Goal: Book appointment/travel/reservation

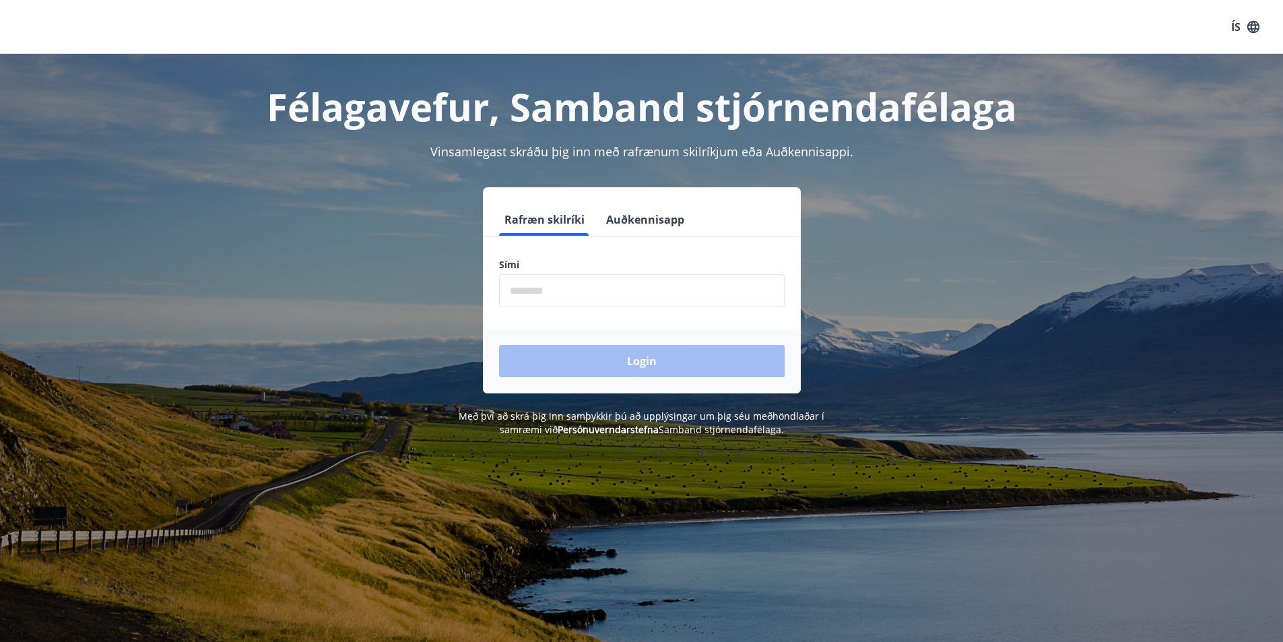
click at [559, 291] on input "phone" at bounding box center [642, 290] width 286 height 33
type input "********"
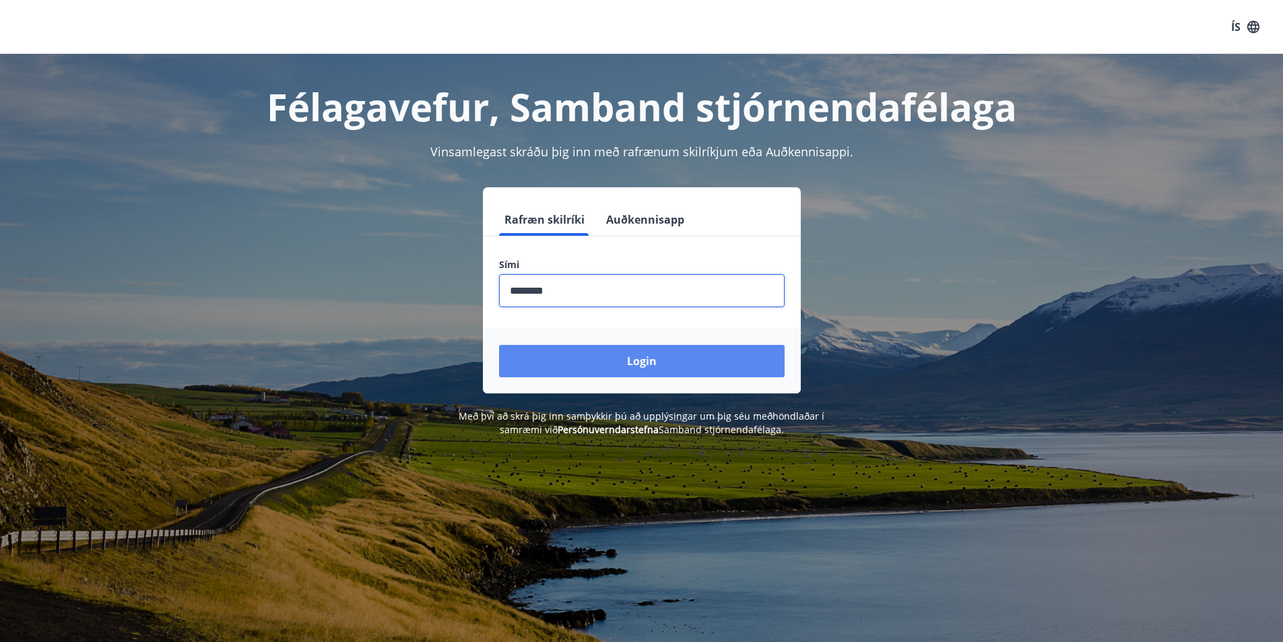
click at [632, 356] on button "Login" at bounding box center [642, 361] width 286 height 32
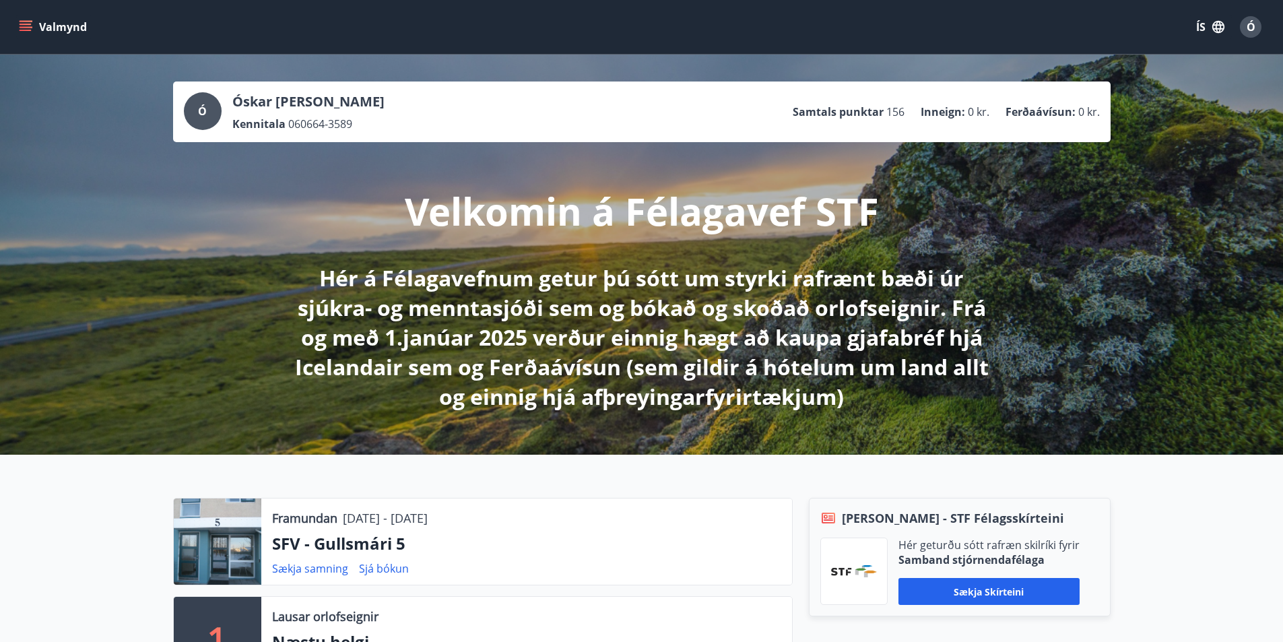
click at [21, 22] on icon "menu" at bounding box center [27, 21] width 15 height 1
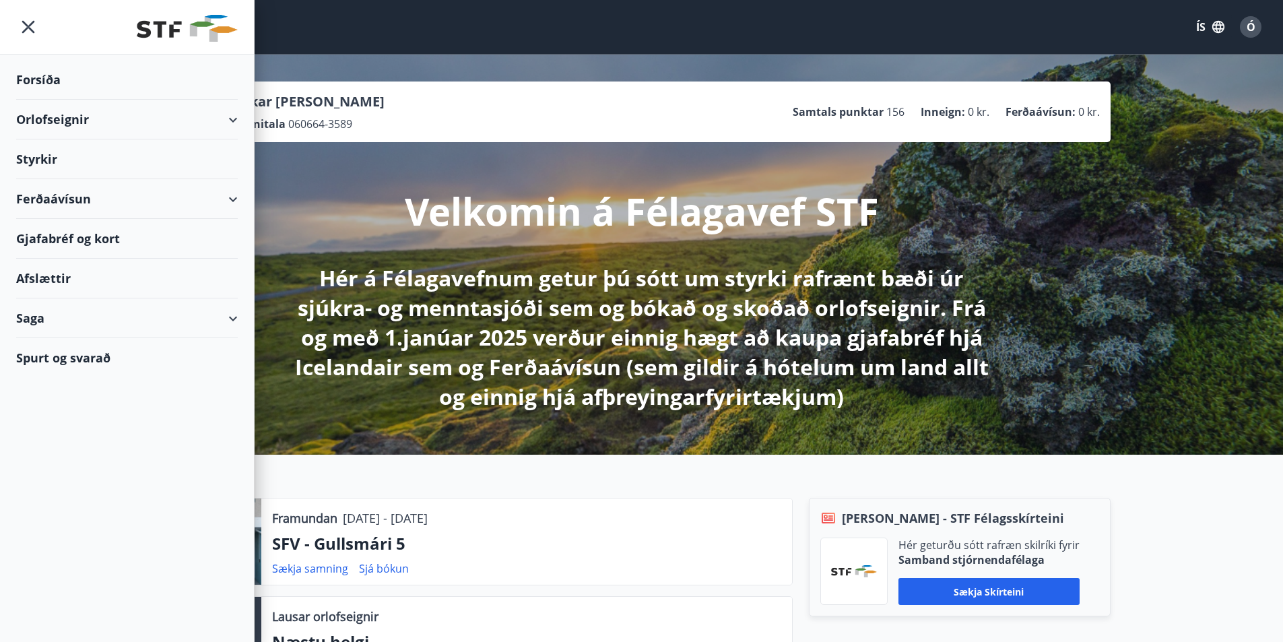
click at [51, 117] on div "Orlofseignir" at bounding box center [127, 120] width 222 height 40
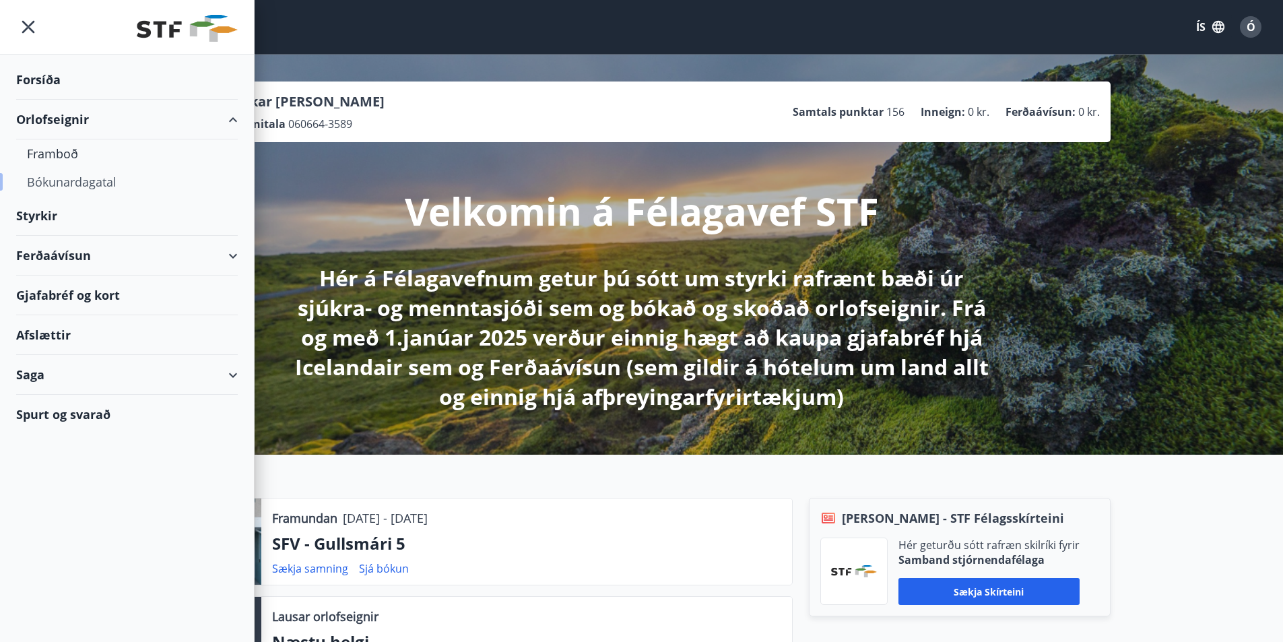
click at [66, 180] on div "Bókunardagatal" at bounding box center [127, 182] width 200 height 28
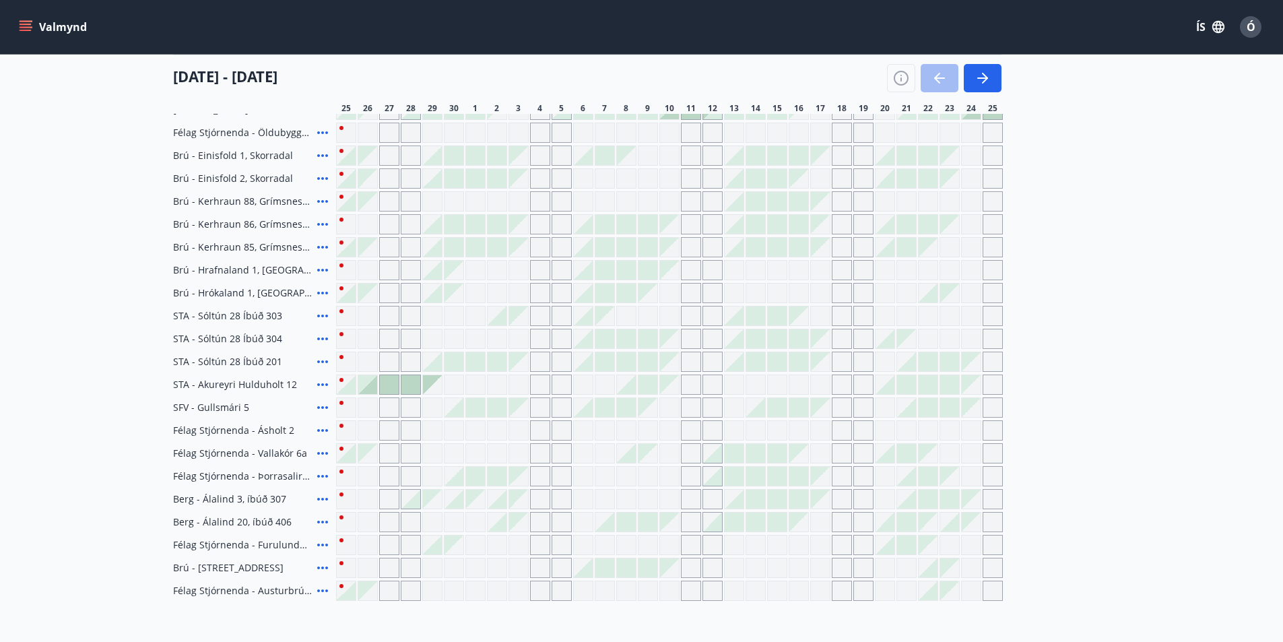
scroll to position [337, 0]
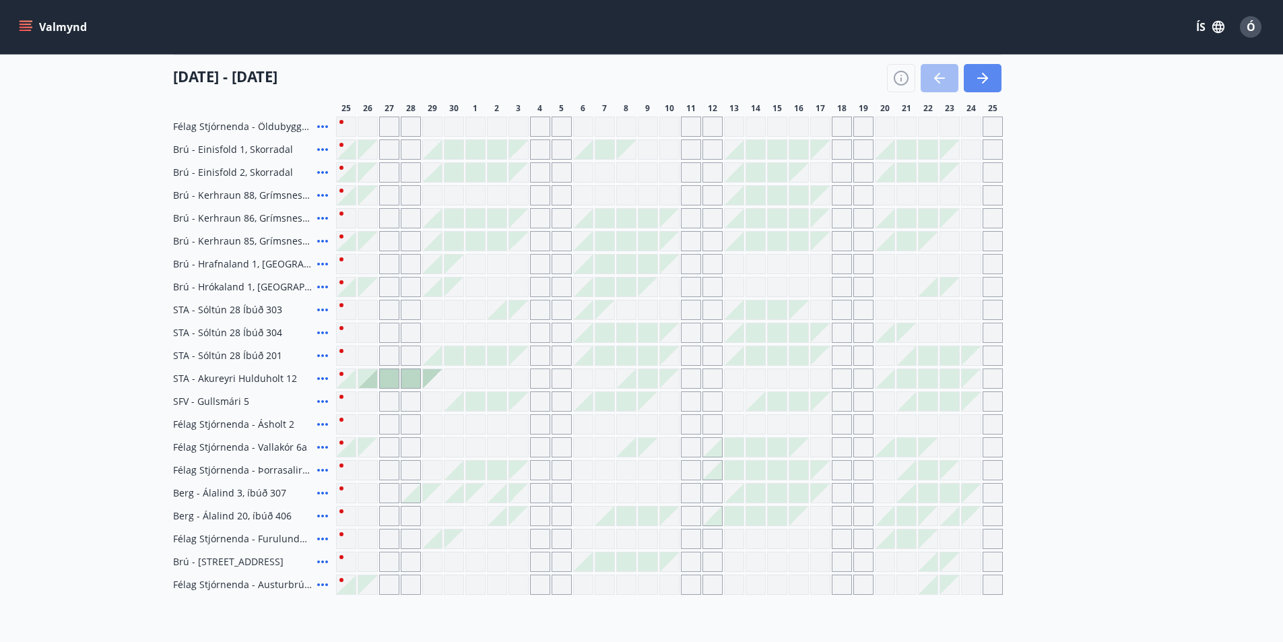
click at [975, 73] on icon "button" at bounding box center [983, 78] width 16 height 16
click at [980, 79] on icon "button" at bounding box center [983, 78] width 16 height 16
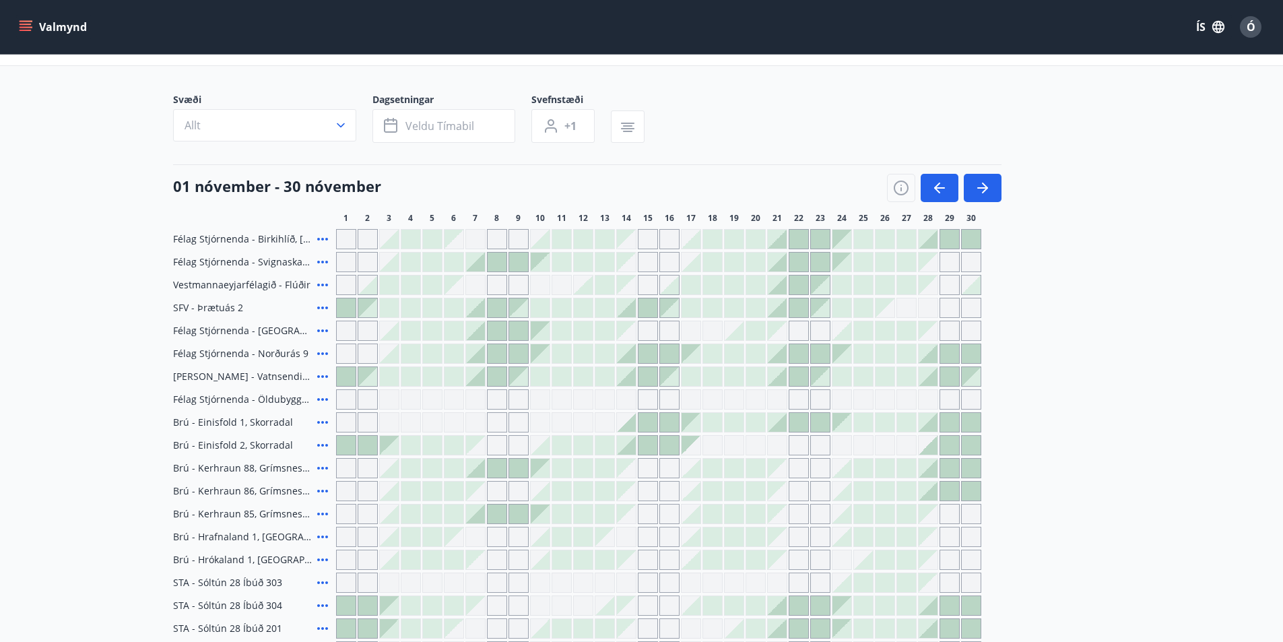
scroll to position [53, 0]
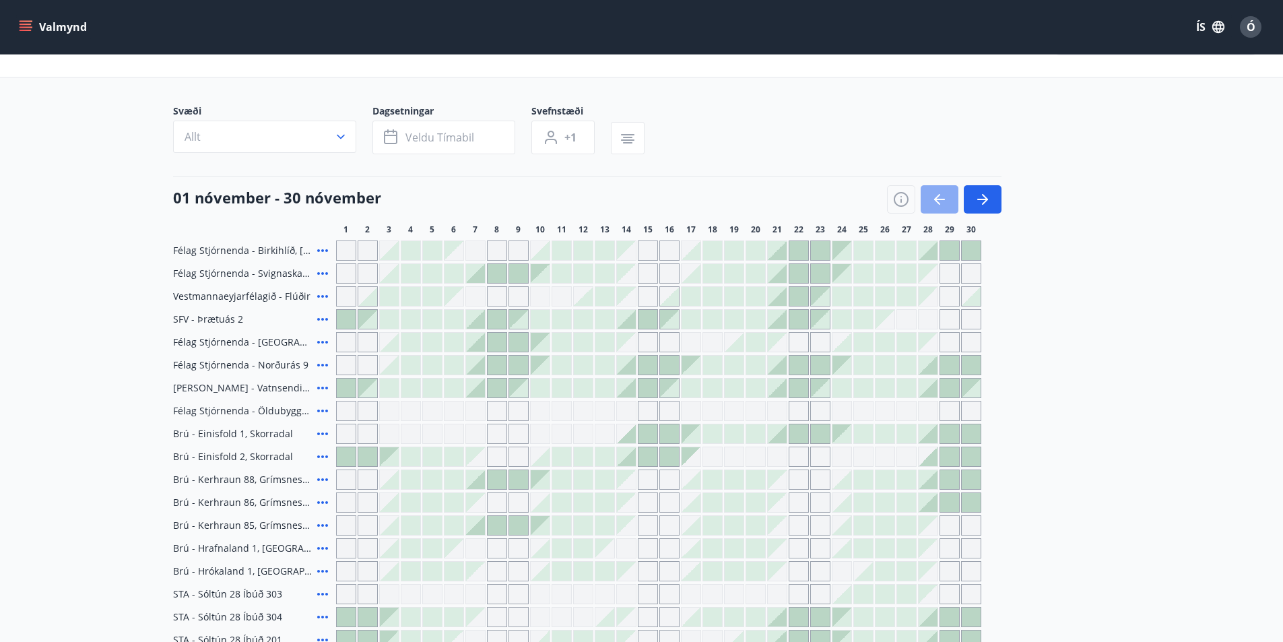
click at [939, 195] on icon "button" at bounding box center [937, 199] width 6 height 11
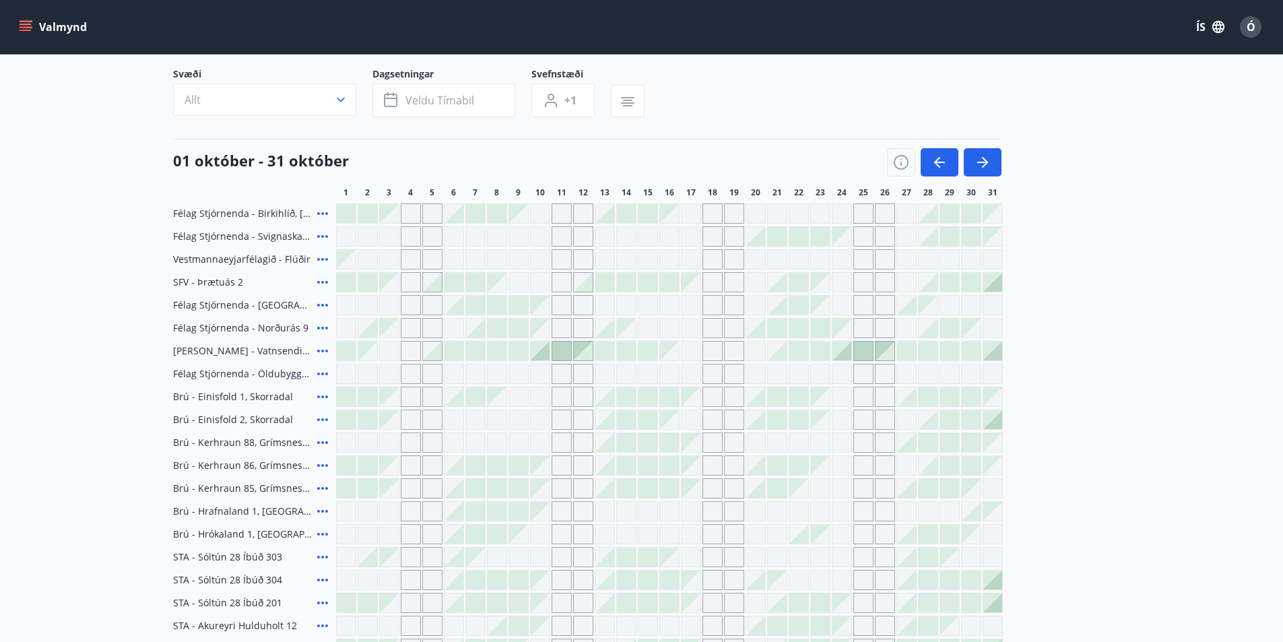
scroll to position [67, 0]
